Goal: Feedback & Contribution: Leave review/rating

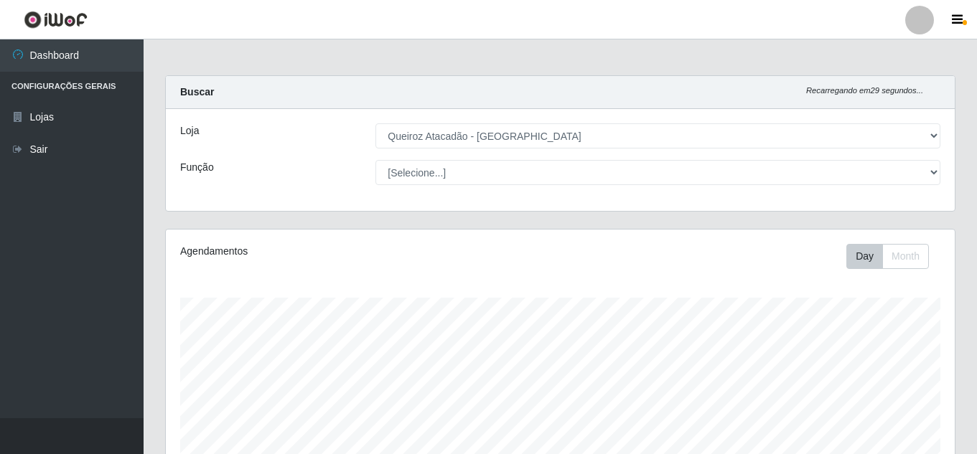
select select "225"
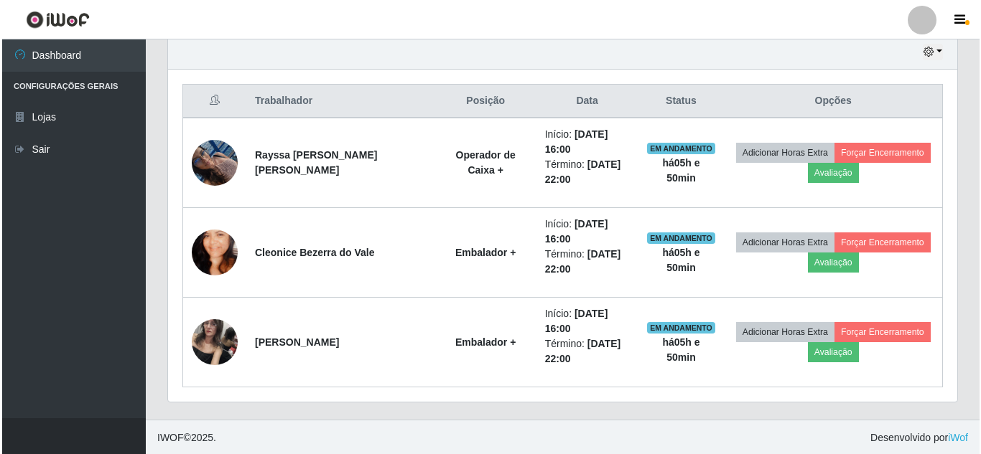
scroll to position [513, 0]
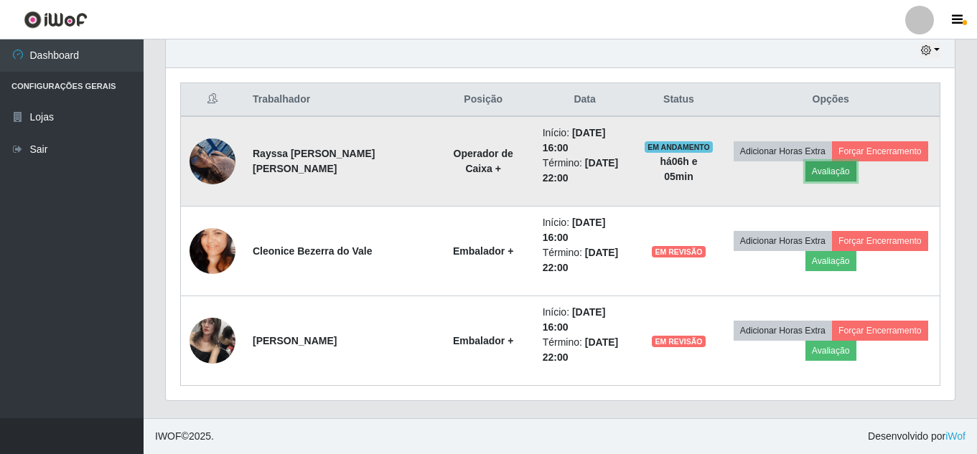
click at [841, 178] on button "Avaliação" at bounding box center [831, 172] width 51 height 20
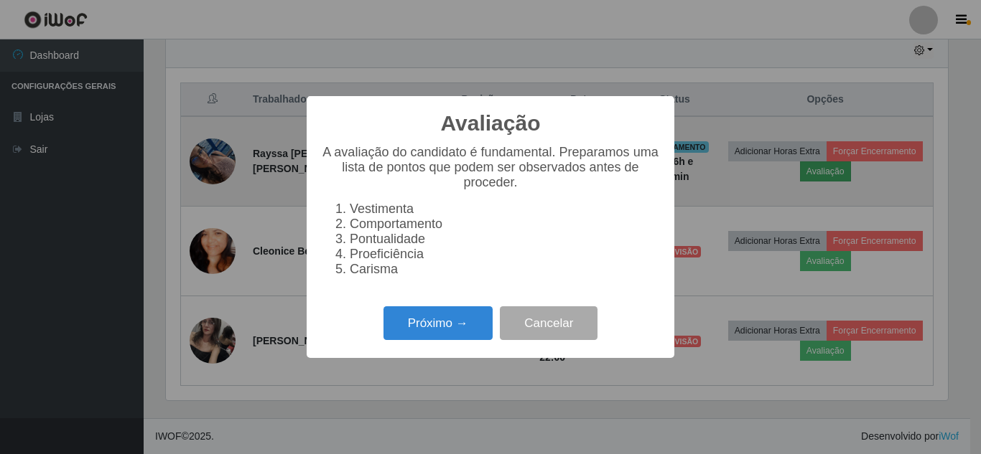
scroll to position [298, 782]
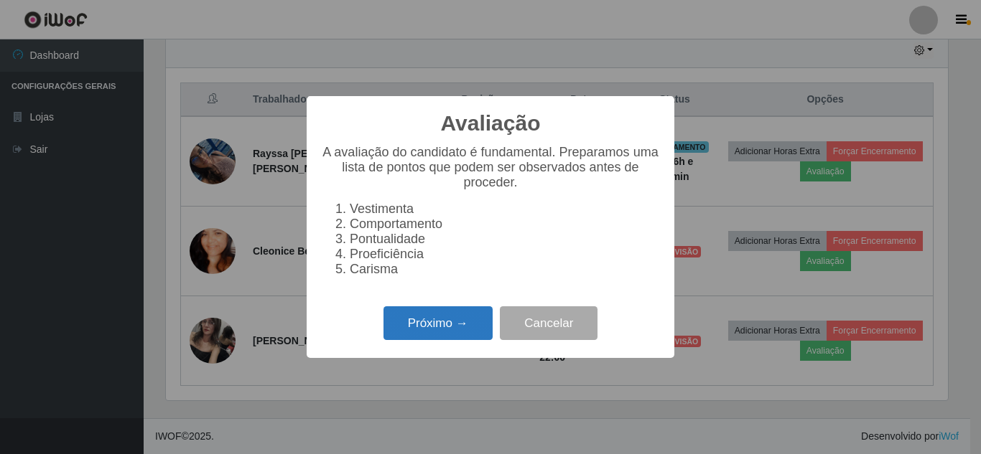
click at [415, 327] on button "Próximo →" at bounding box center [437, 324] width 109 height 34
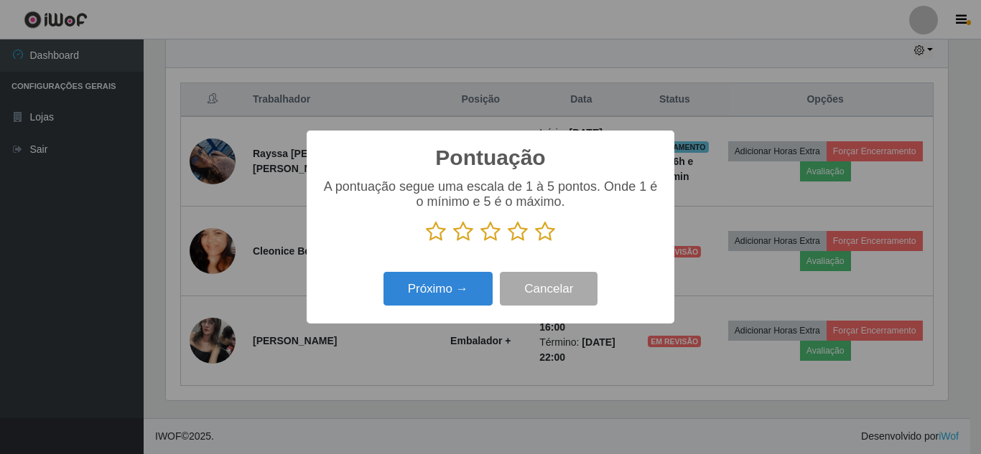
scroll to position [717685, 717201]
click at [549, 233] on icon at bounding box center [545, 232] width 20 height 22
click at [535, 243] on input "radio" at bounding box center [535, 243] width 0 height 0
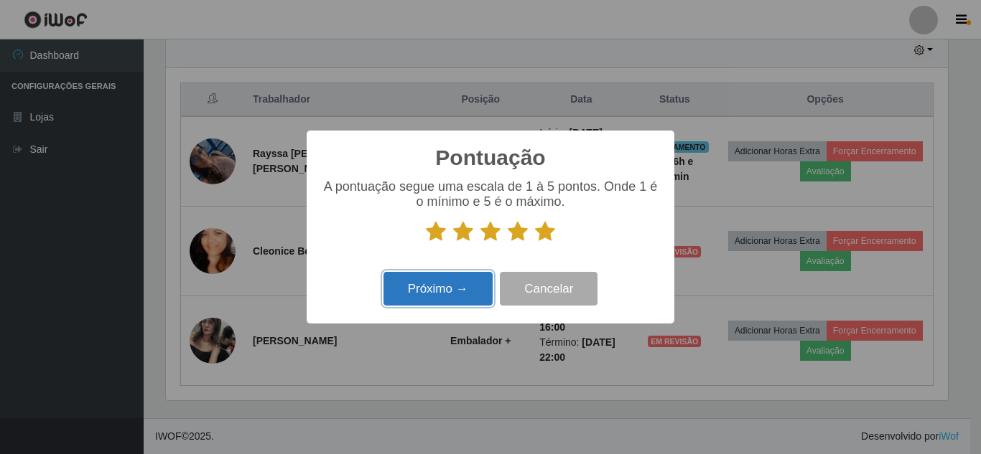
click at [424, 298] on button "Próximo →" at bounding box center [437, 289] width 109 height 34
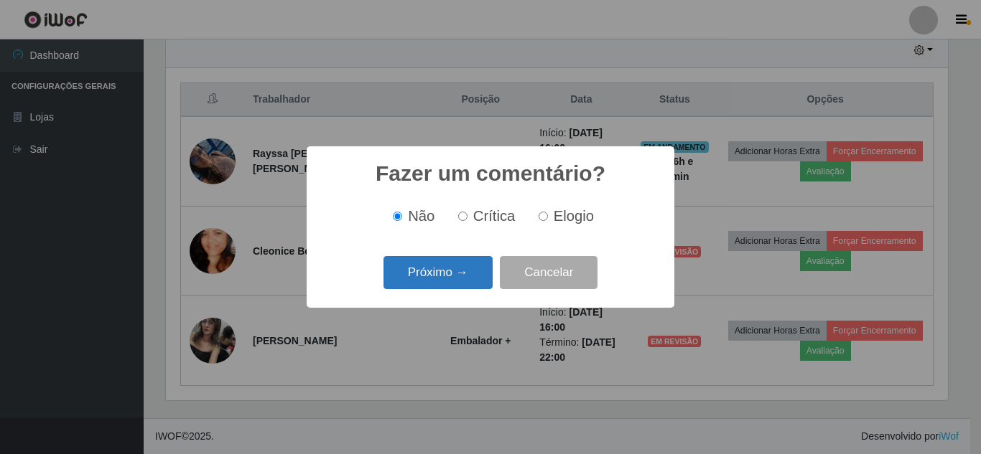
click at [449, 278] on button "Próximo →" at bounding box center [437, 273] width 109 height 34
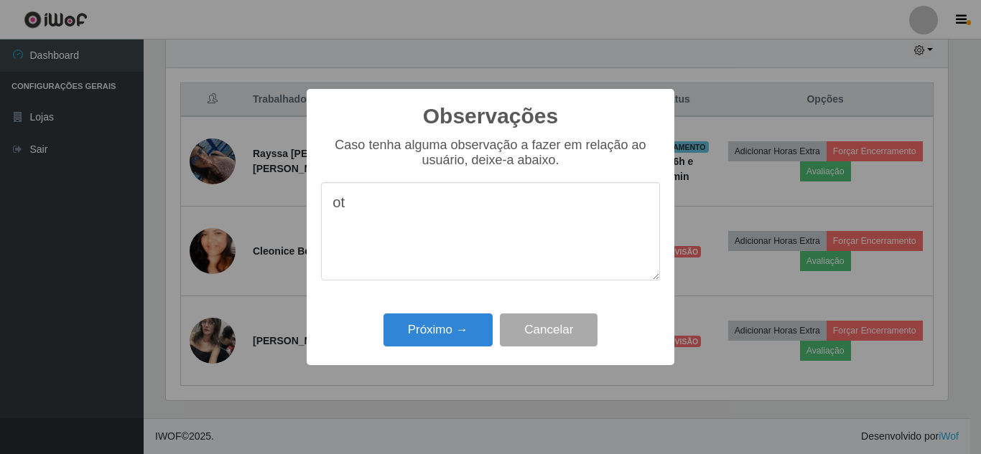
type textarea "o"
type textarea "otima"
click at [428, 333] on button "Próximo →" at bounding box center [437, 331] width 109 height 34
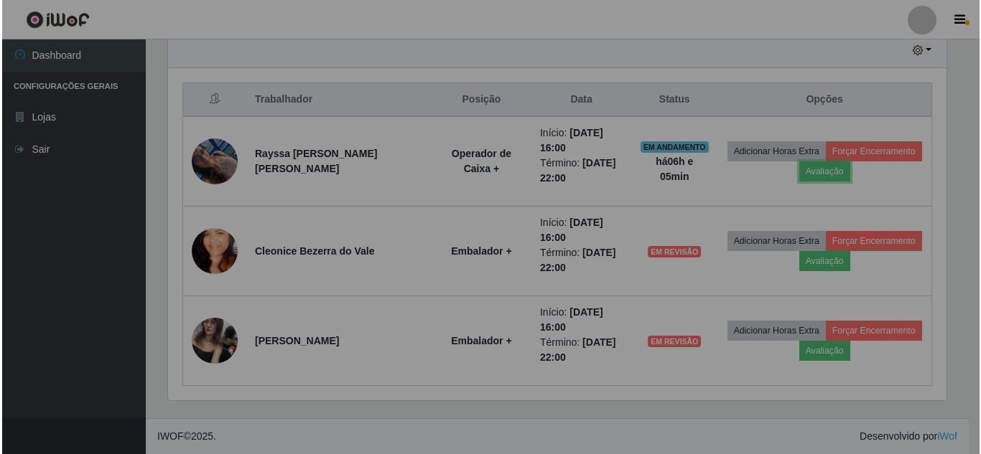
scroll to position [298, 789]
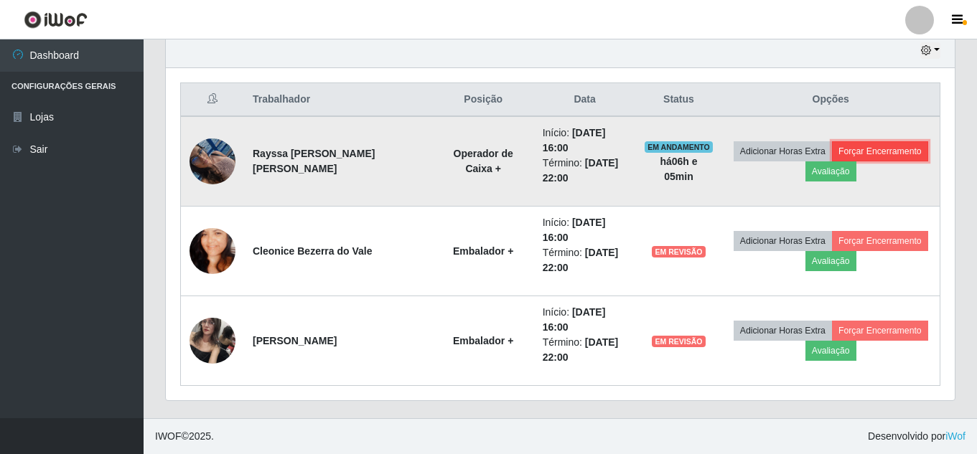
click at [882, 149] on button "Forçar Encerramento" at bounding box center [880, 151] width 96 height 20
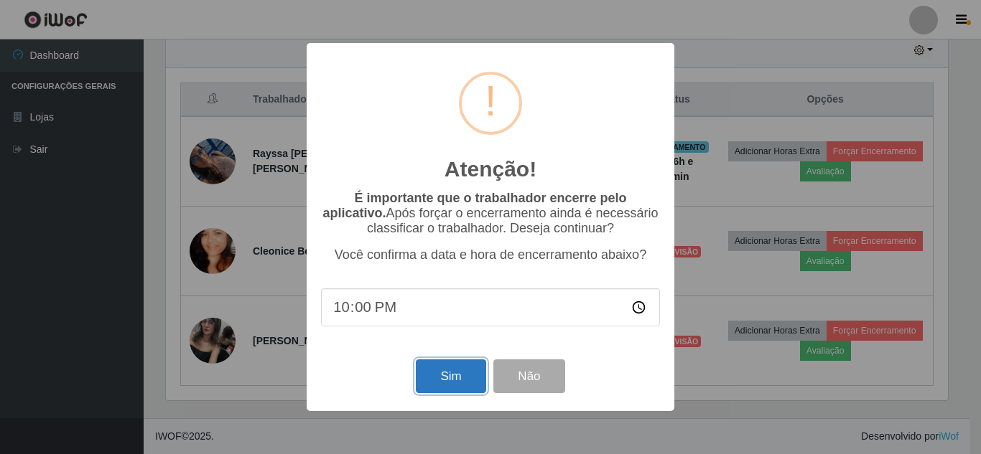
click at [454, 382] on button "Sim" at bounding box center [451, 377] width 70 height 34
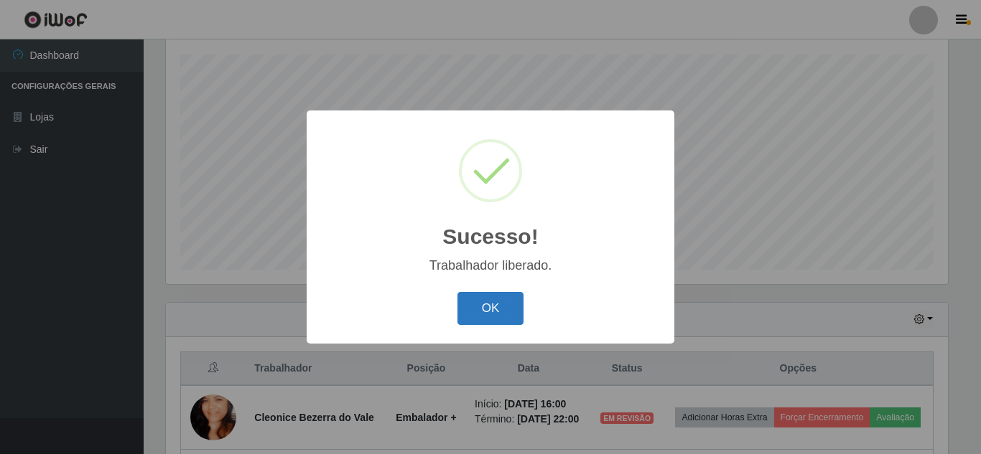
click at [480, 312] on button "OK" at bounding box center [490, 309] width 67 height 34
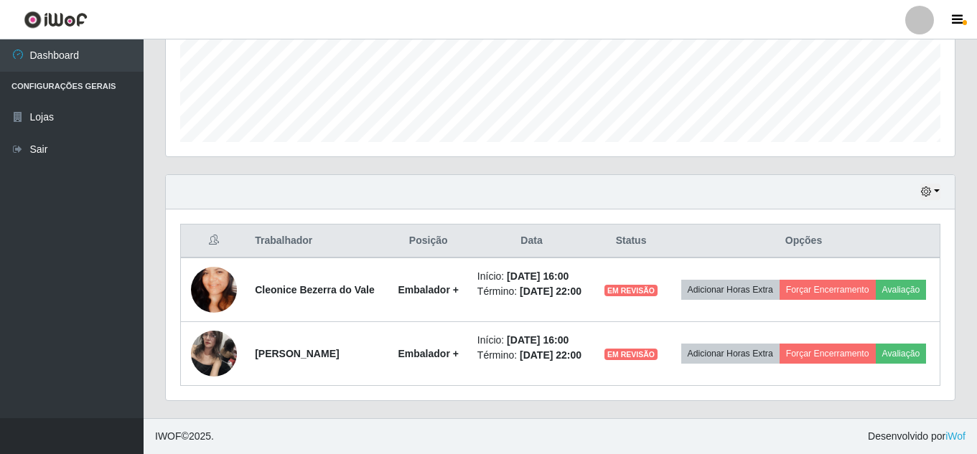
scroll to position [393, 0]
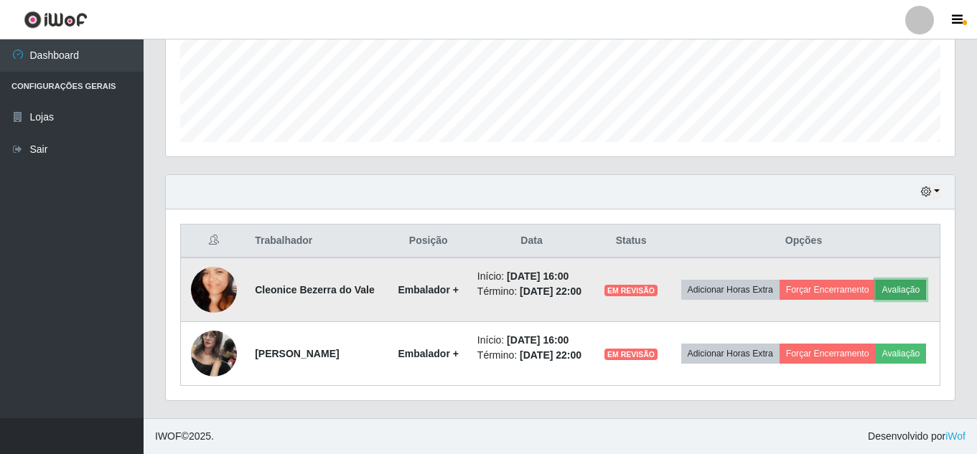
click at [876, 283] on button "Avaliação" at bounding box center [901, 290] width 51 height 20
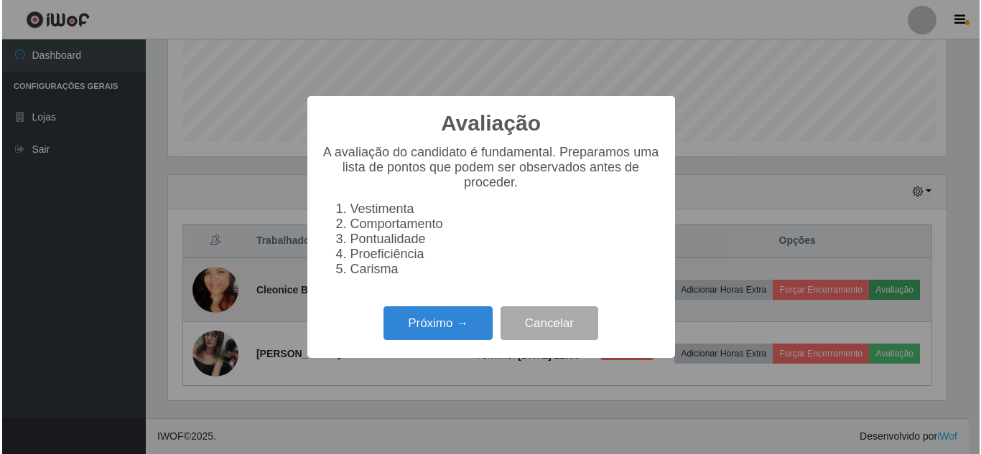
scroll to position [298, 782]
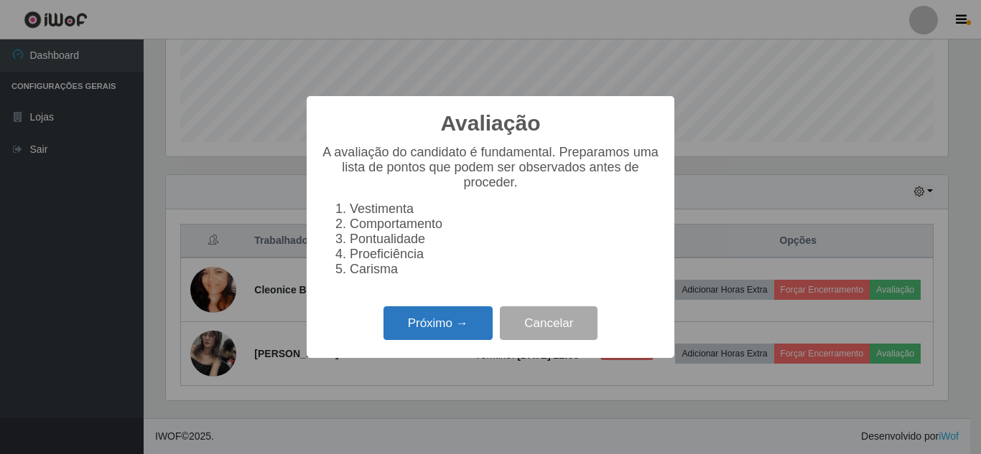
click at [426, 338] on button "Próximo →" at bounding box center [437, 324] width 109 height 34
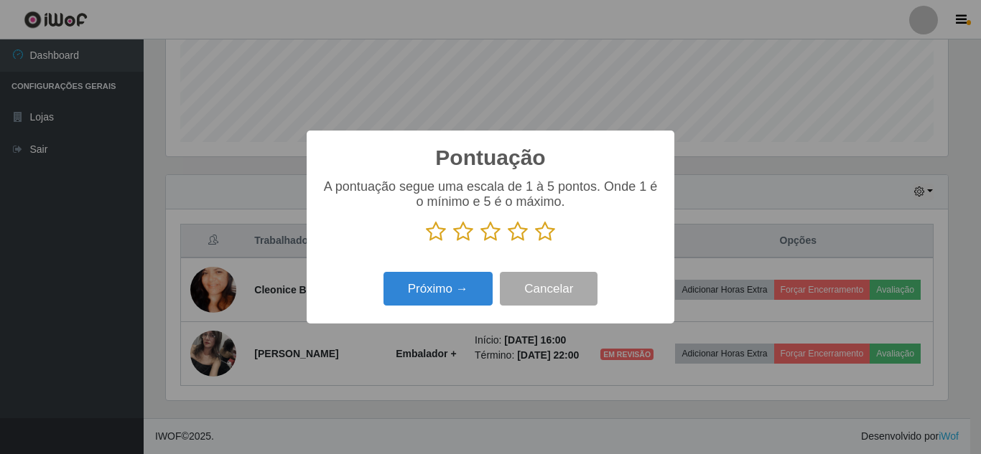
scroll to position [371, 0]
click at [542, 233] on icon at bounding box center [545, 232] width 20 height 22
click at [535, 243] on input "radio" at bounding box center [535, 243] width 0 height 0
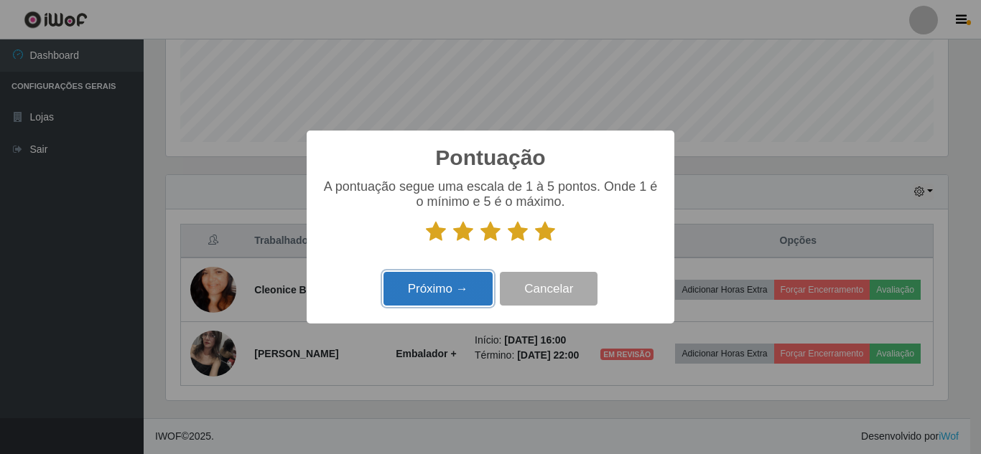
click at [451, 284] on button "Próximo →" at bounding box center [437, 289] width 109 height 34
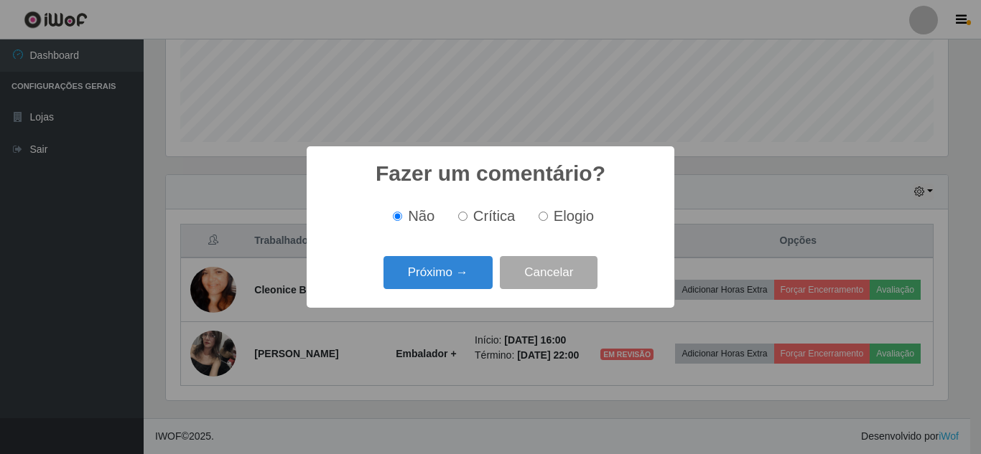
click at [451, 284] on button "Próximo →" at bounding box center [437, 273] width 109 height 34
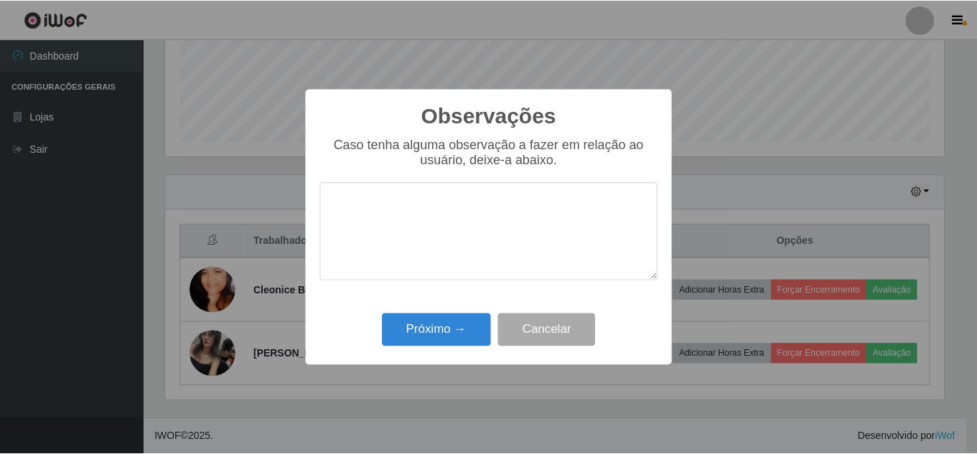
scroll to position [717685, 717201]
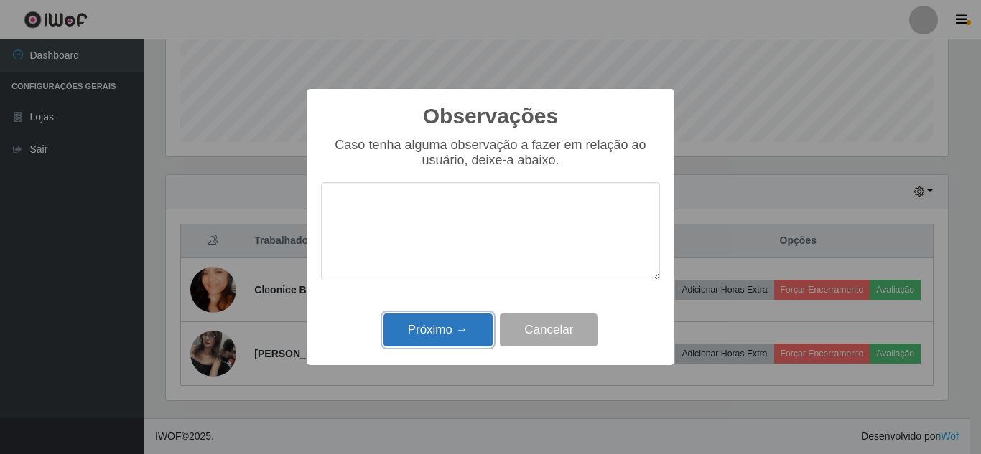
click at [442, 333] on button "Próximo →" at bounding box center [437, 331] width 109 height 34
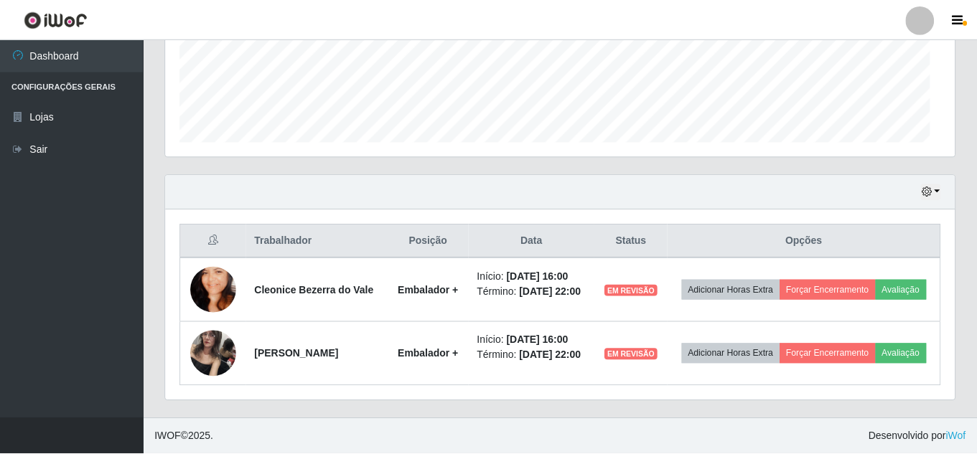
scroll to position [298, 789]
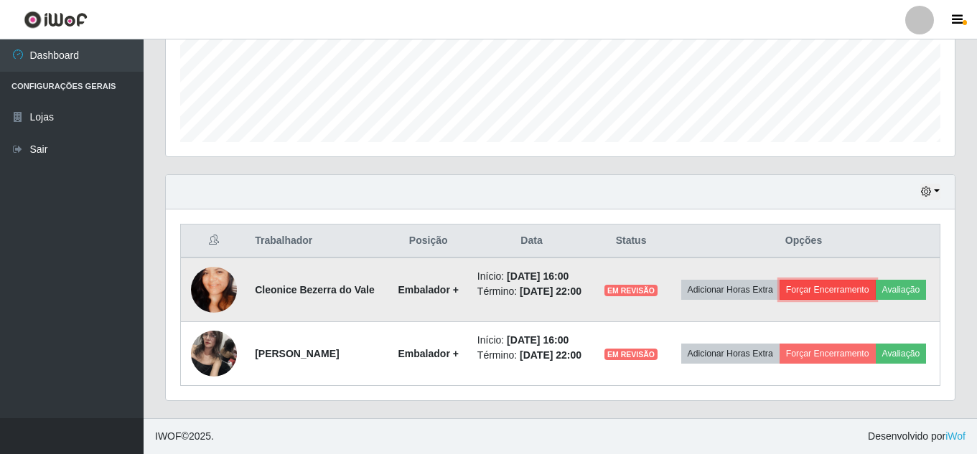
click at [853, 286] on button "Forçar Encerramento" at bounding box center [828, 290] width 96 height 20
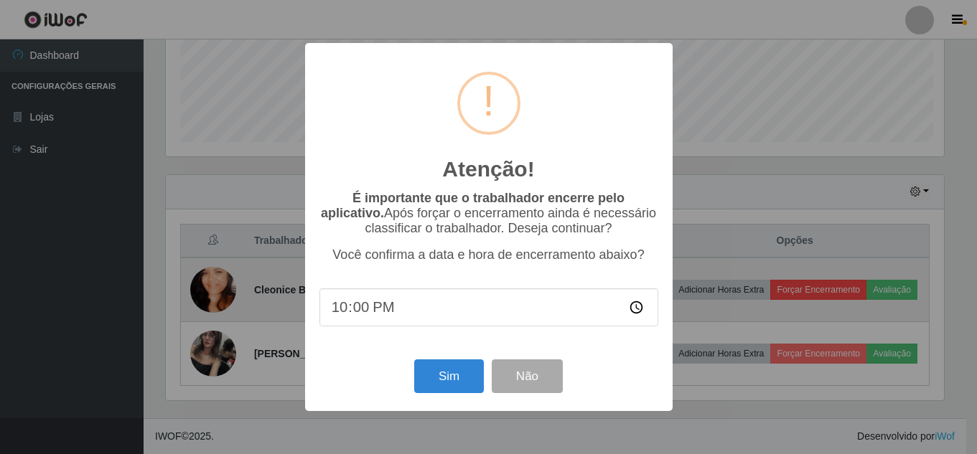
scroll to position [298, 782]
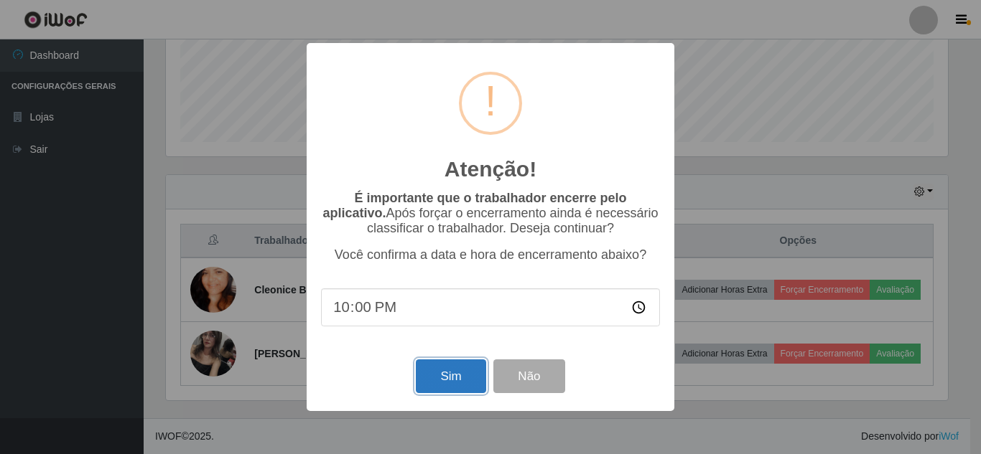
click at [446, 378] on button "Sim" at bounding box center [451, 377] width 70 height 34
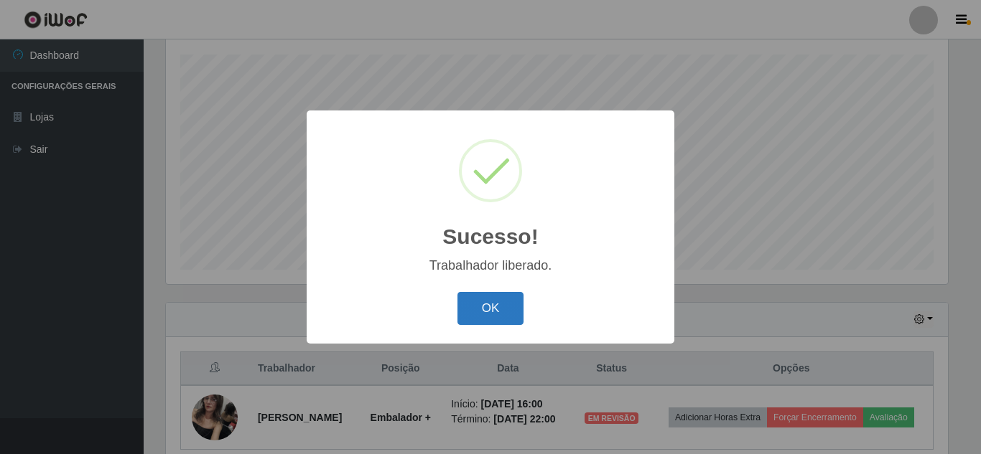
click at [499, 309] on button "OK" at bounding box center [490, 309] width 67 height 34
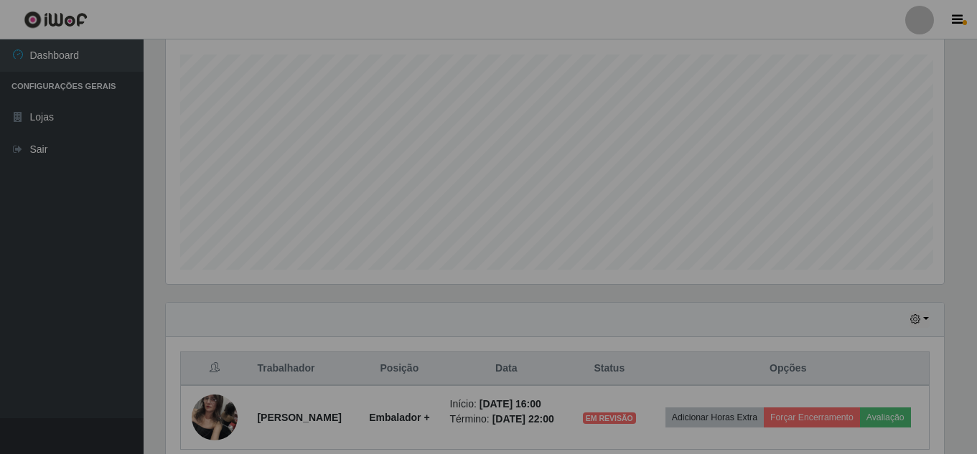
scroll to position [0, 0]
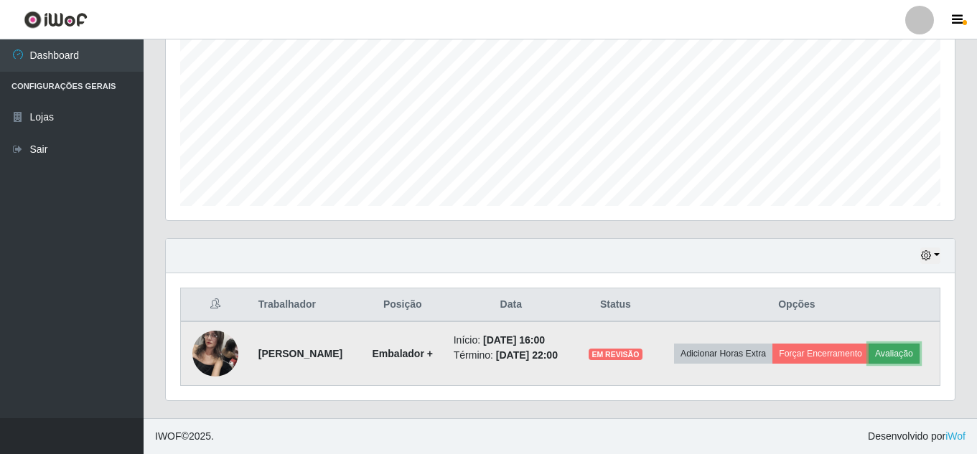
click at [869, 362] on button "Avaliação" at bounding box center [894, 354] width 51 height 20
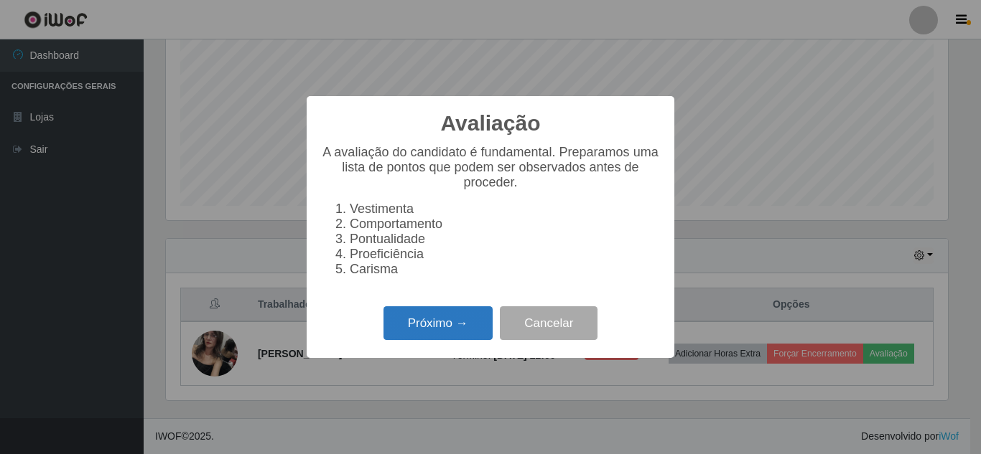
click at [434, 322] on button "Próximo →" at bounding box center [437, 324] width 109 height 34
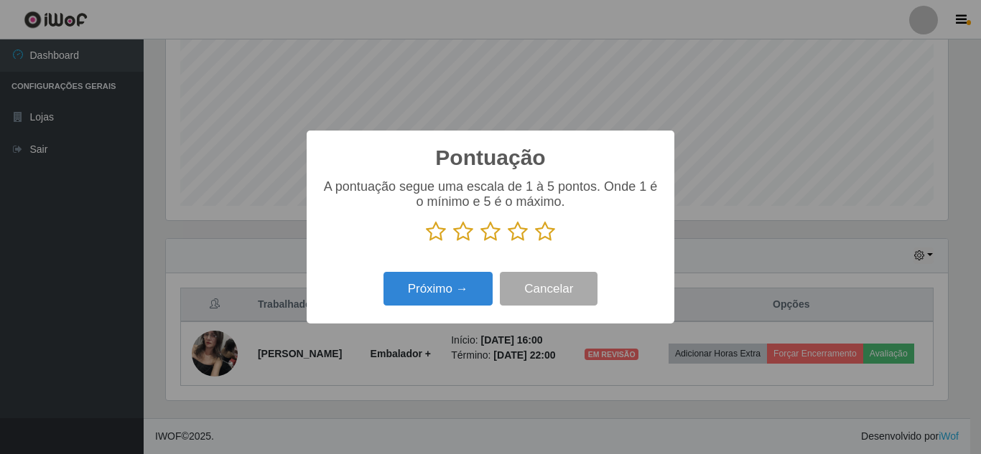
click at [541, 235] on icon at bounding box center [545, 232] width 20 height 22
click at [535, 243] on input "radio" at bounding box center [535, 243] width 0 height 0
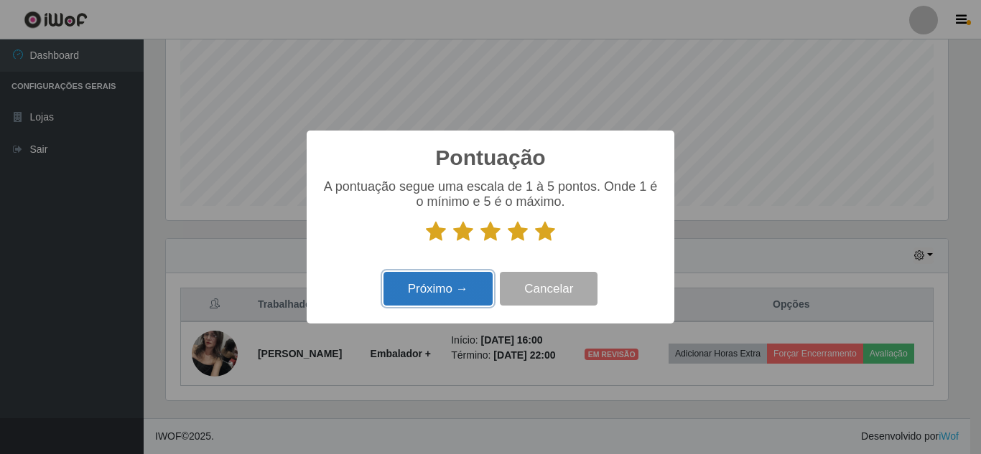
click at [416, 292] on button "Próximo →" at bounding box center [437, 289] width 109 height 34
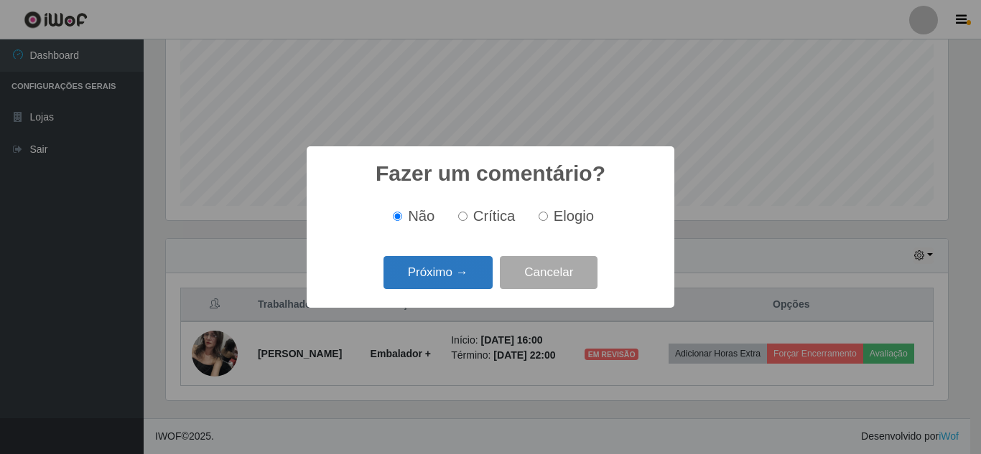
click at [447, 276] on button "Próximo →" at bounding box center [437, 273] width 109 height 34
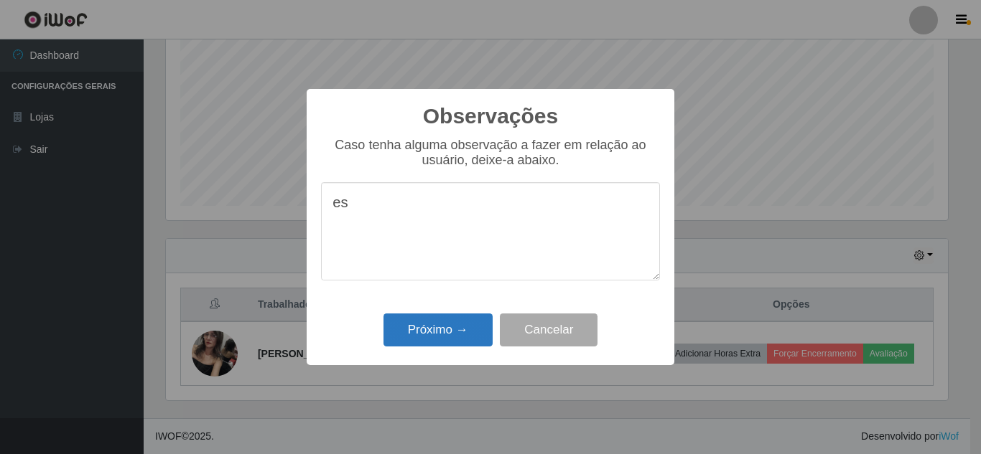
type textarea "e"
type textarea "o"
type textarea "boa"
click at [457, 338] on button "Próximo →" at bounding box center [437, 331] width 109 height 34
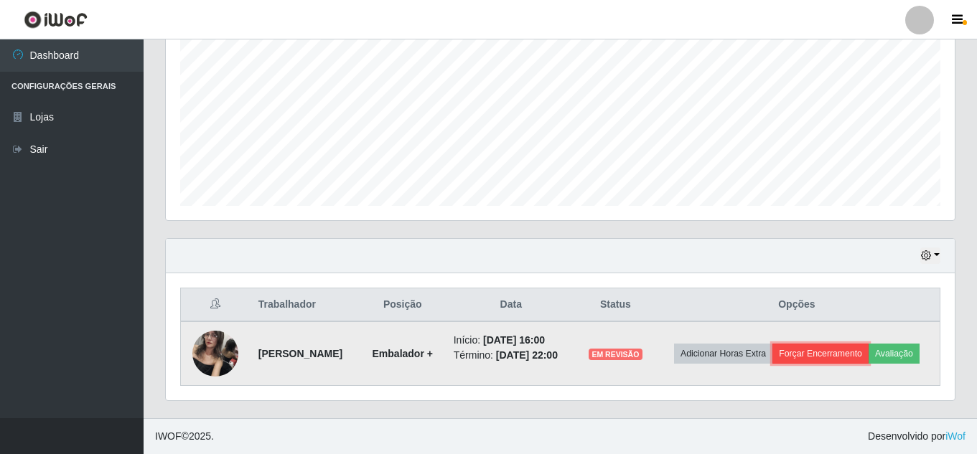
click at [857, 350] on button "Forçar Encerramento" at bounding box center [821, 354] width 96 height 20
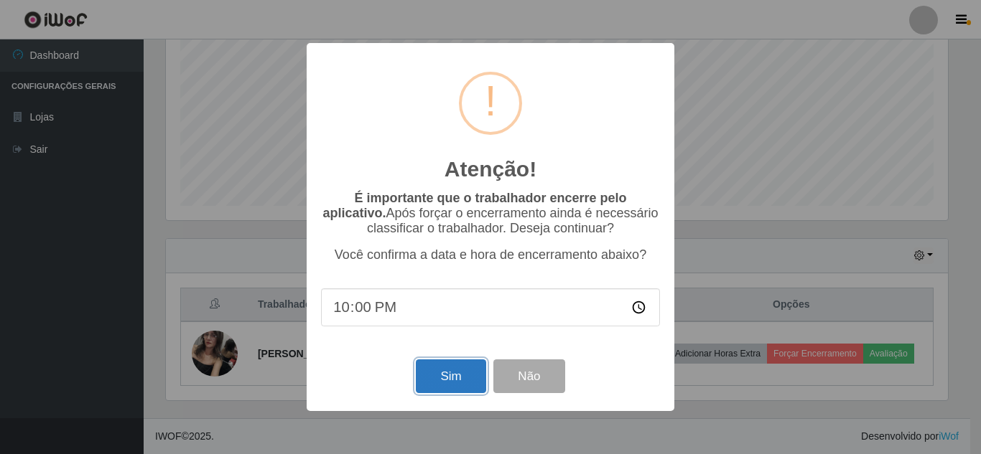
click at [454, 380] on button "Sim" at bounding box center [451, 377] width 70 height 34
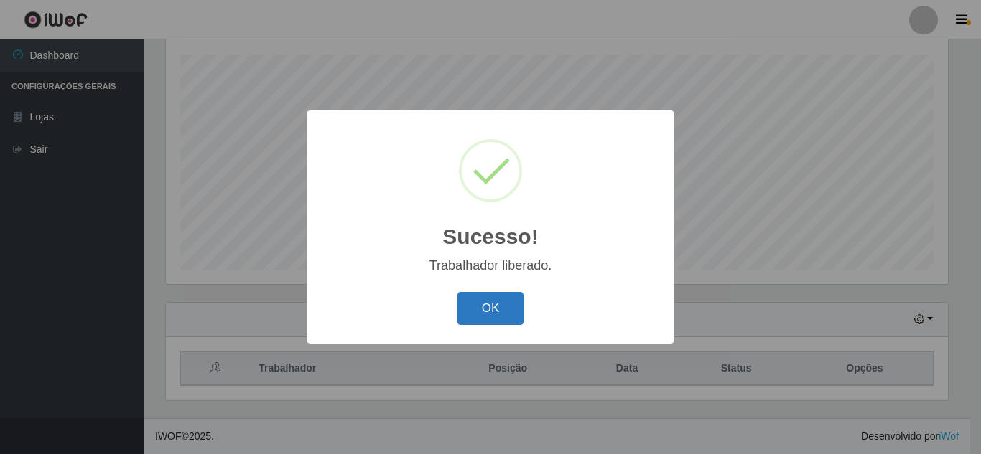
click at [486, 304] on button "OK" at bounding box center [490, 309] width 67 height 34
